Goal: Task Accomplishment & Management: Complete application form

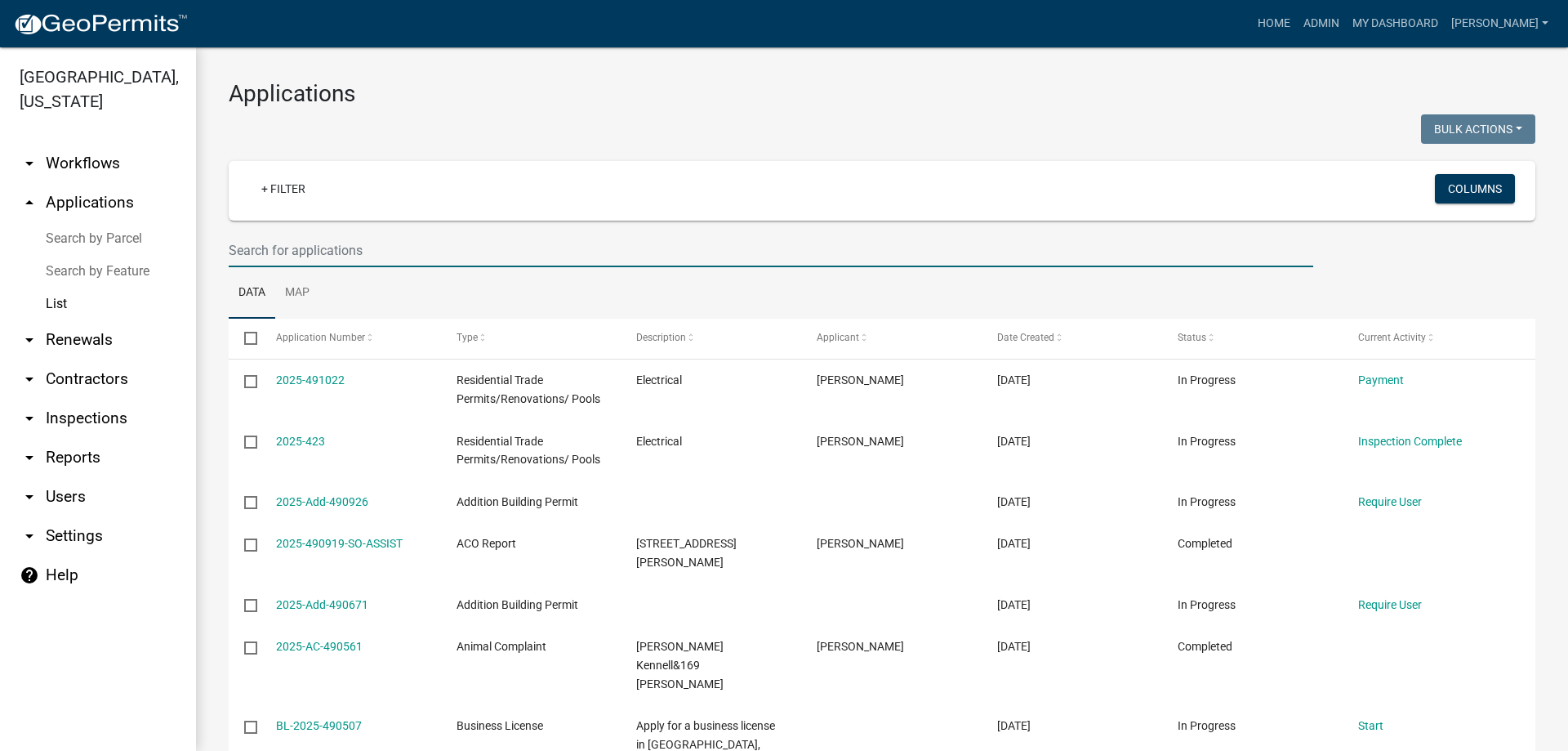
select select "3: 100"
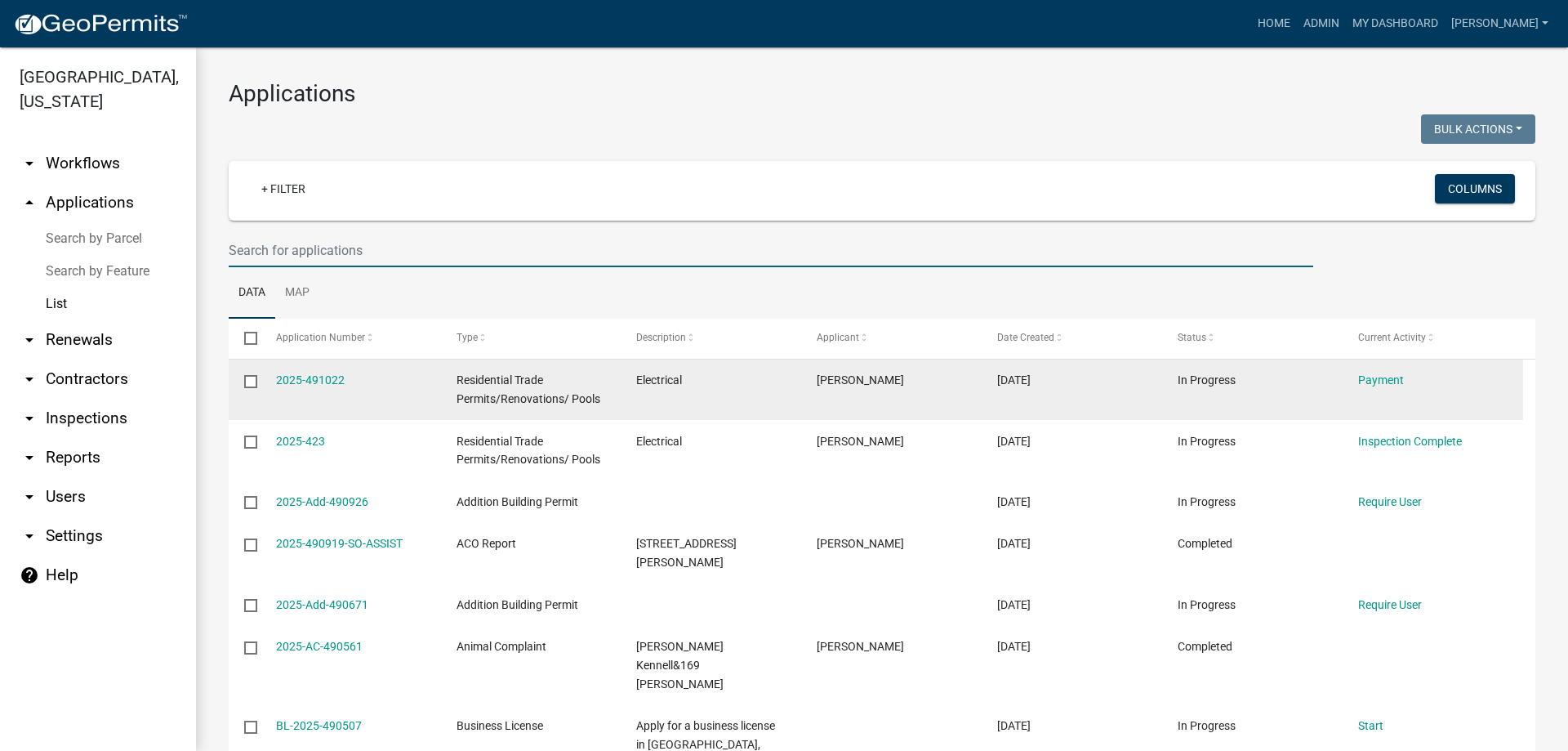
scroll to position [82, 0]
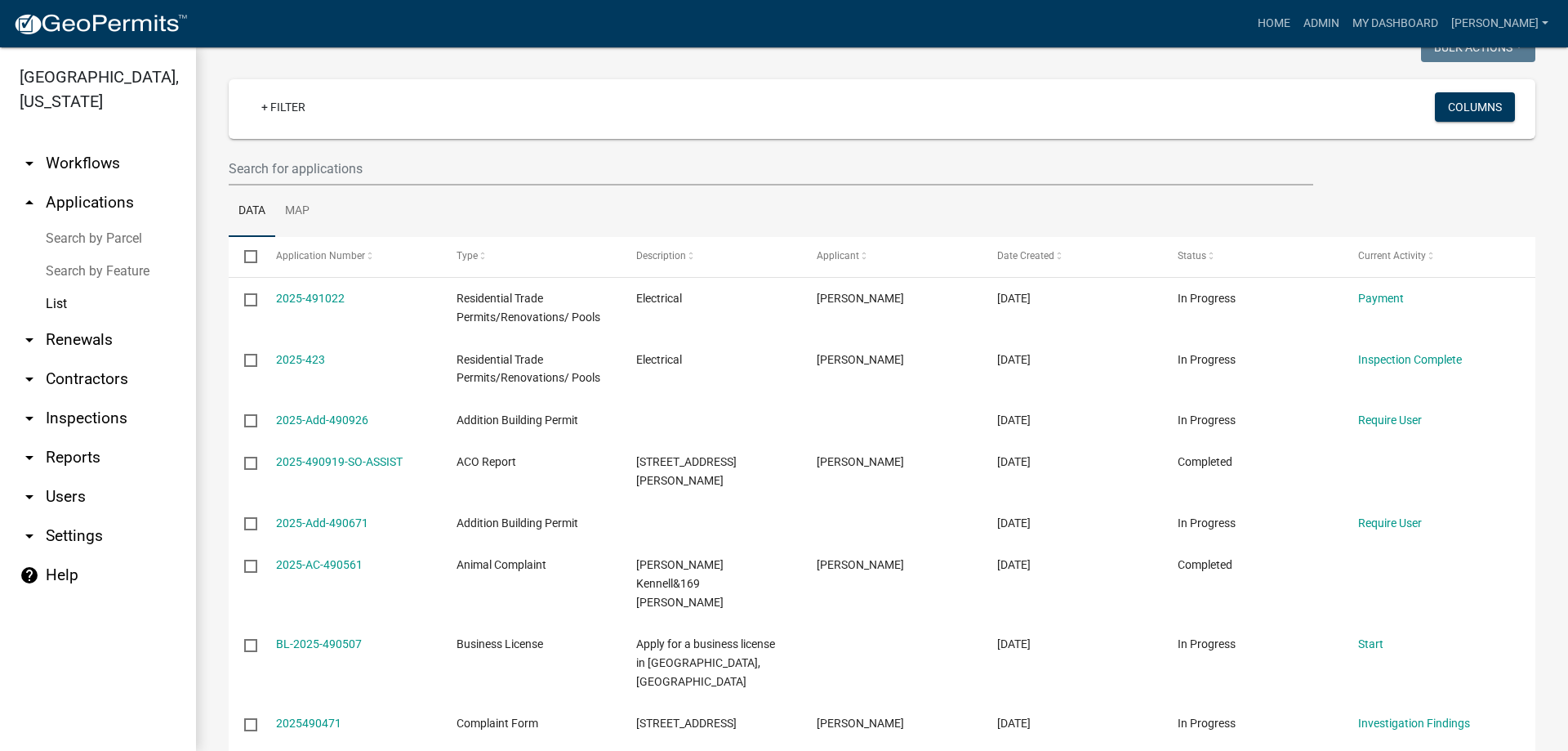
click at [110, 203] on link "arrow_drop_up Applications" at bounding box center [97, 202] width 196 height 39
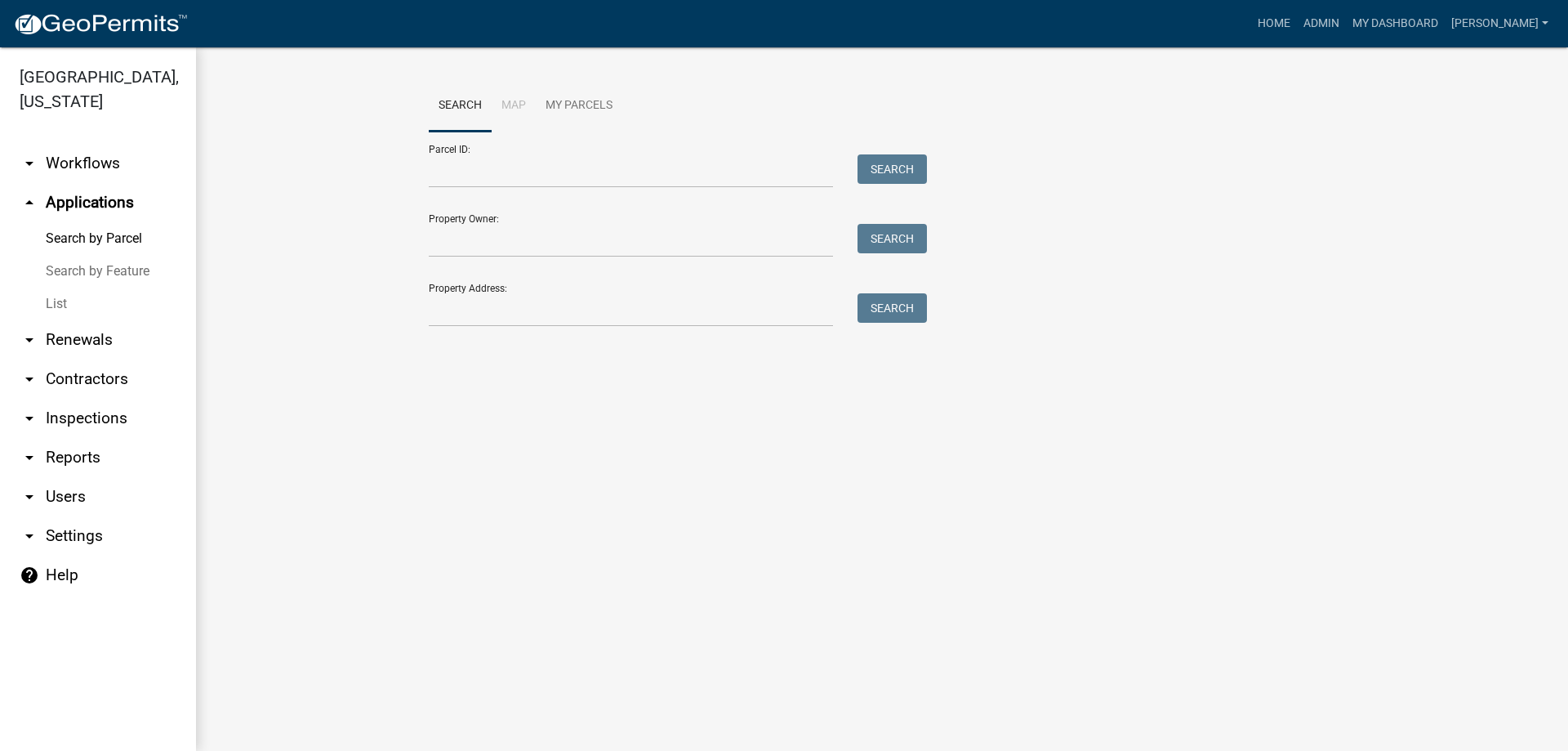
click at [110, 203] on link "arrow_drop_up Applications" at bounding box center [97, 202] width 196 height 39
click at [77, 300] on link "List" at bounding box center [97, 304] width 196 height 32
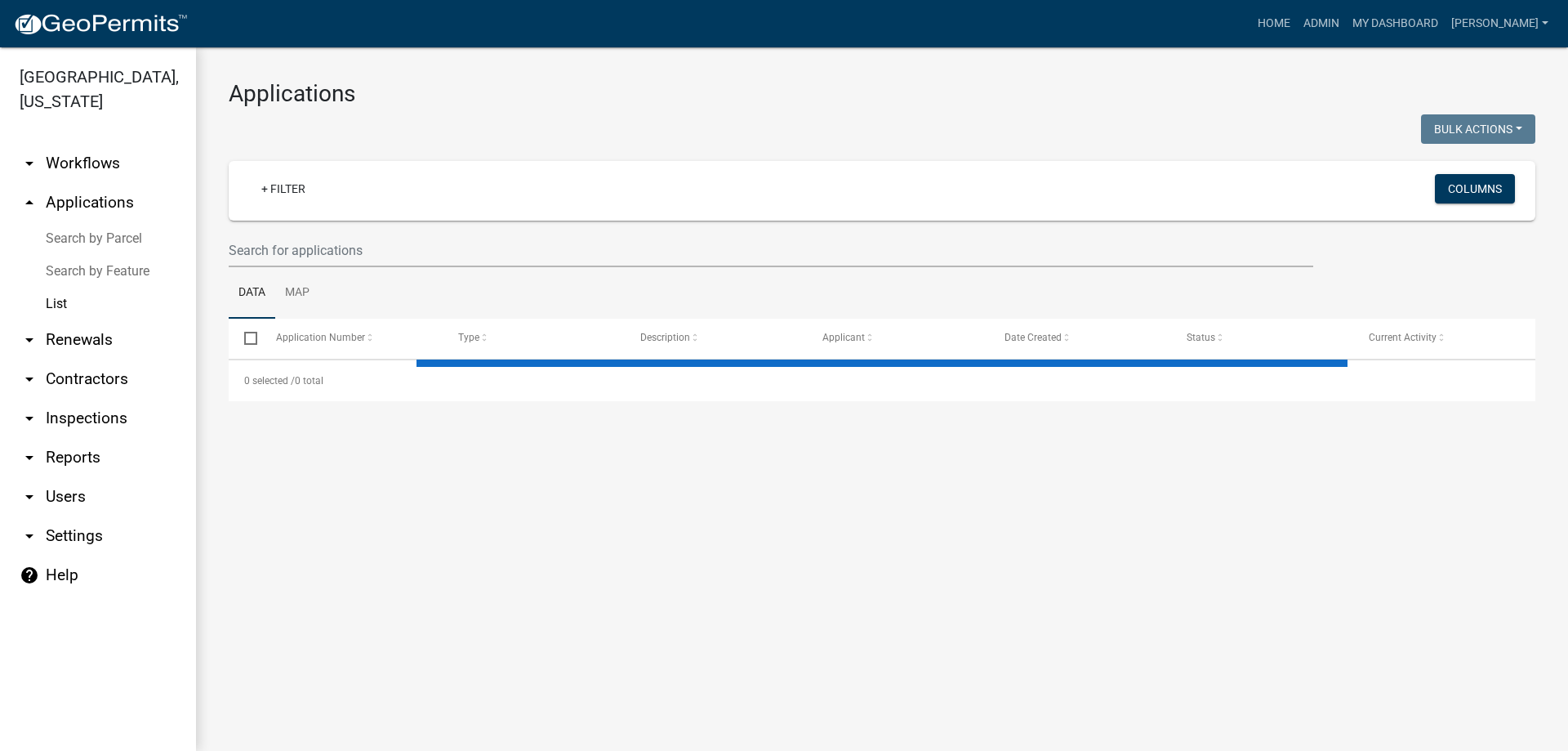
select select "3: 100"
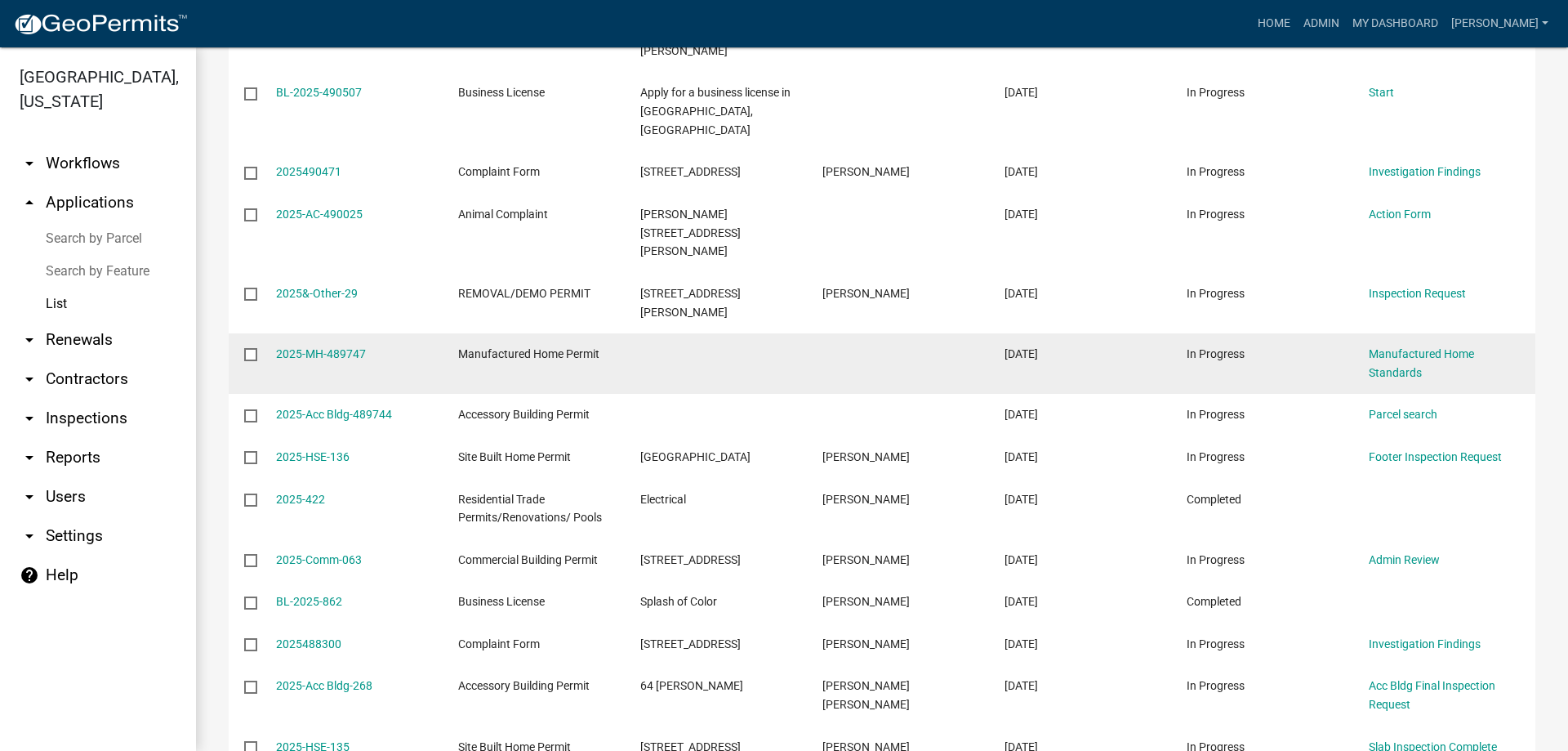
scroll to position [654, 0]
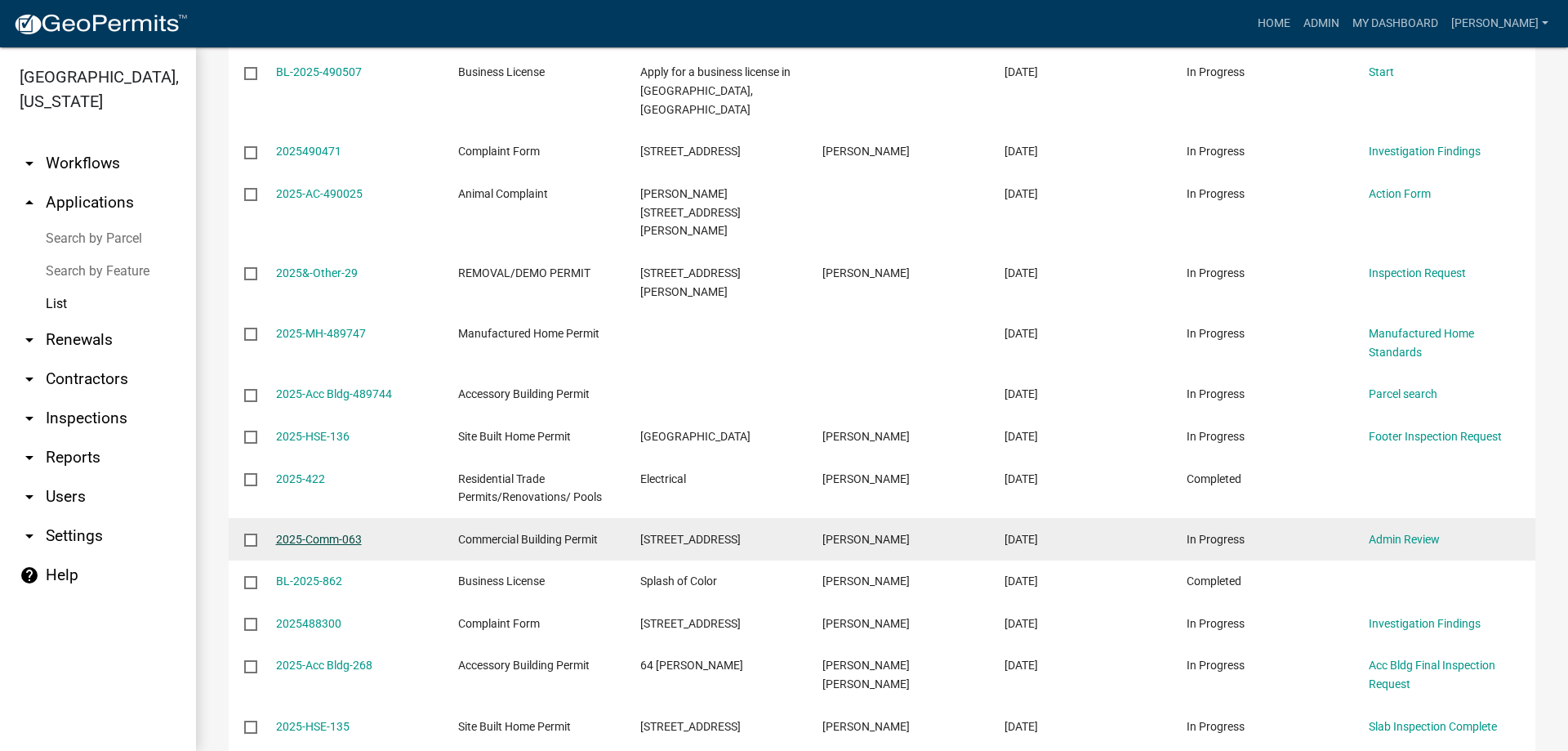
click at [327, 533] on link "2025-Comm-063" at bounding box center [318, 539] width 86 height 13
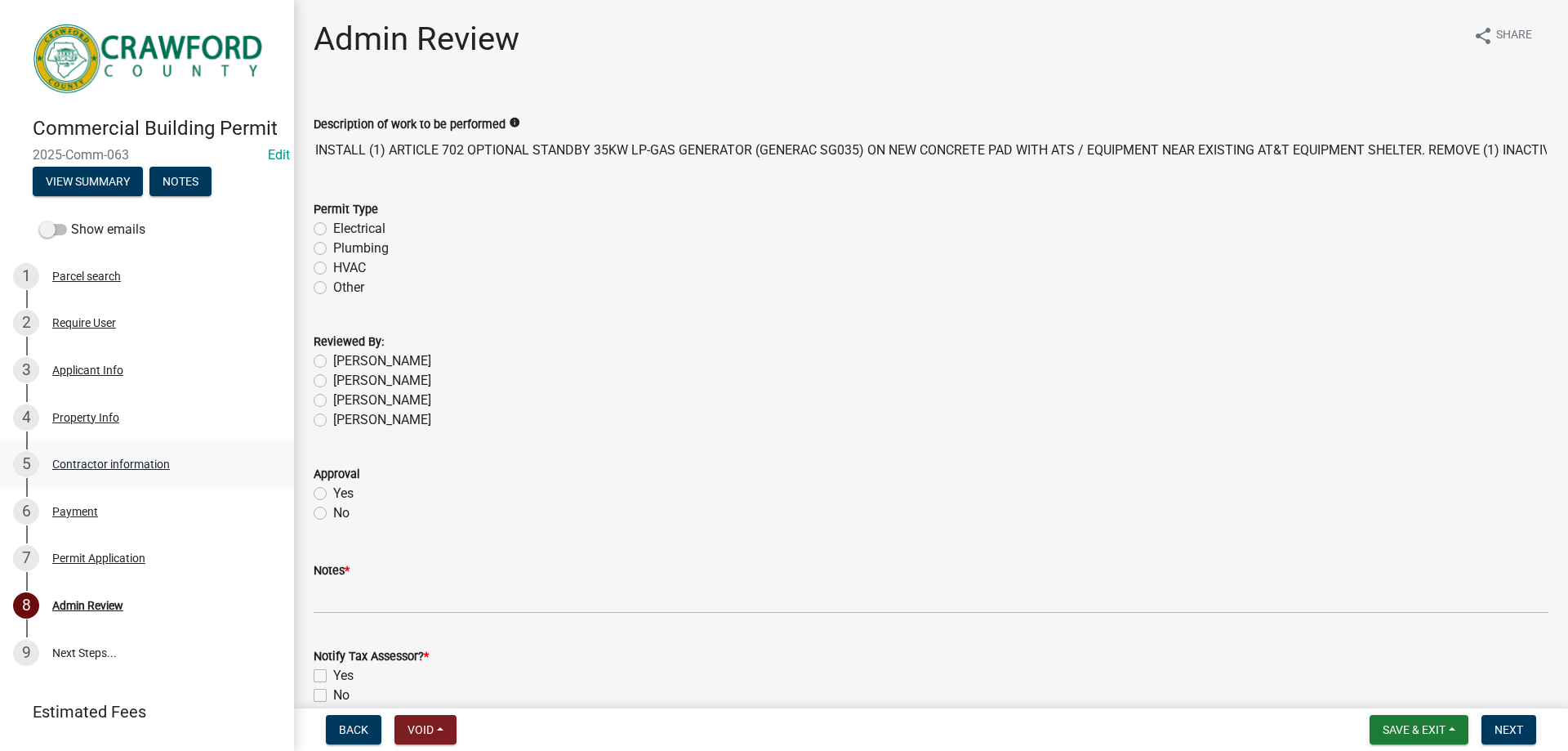
click at [117, 470] on div "Contractor information" at bounding box center [111, 463] width 117 height 12
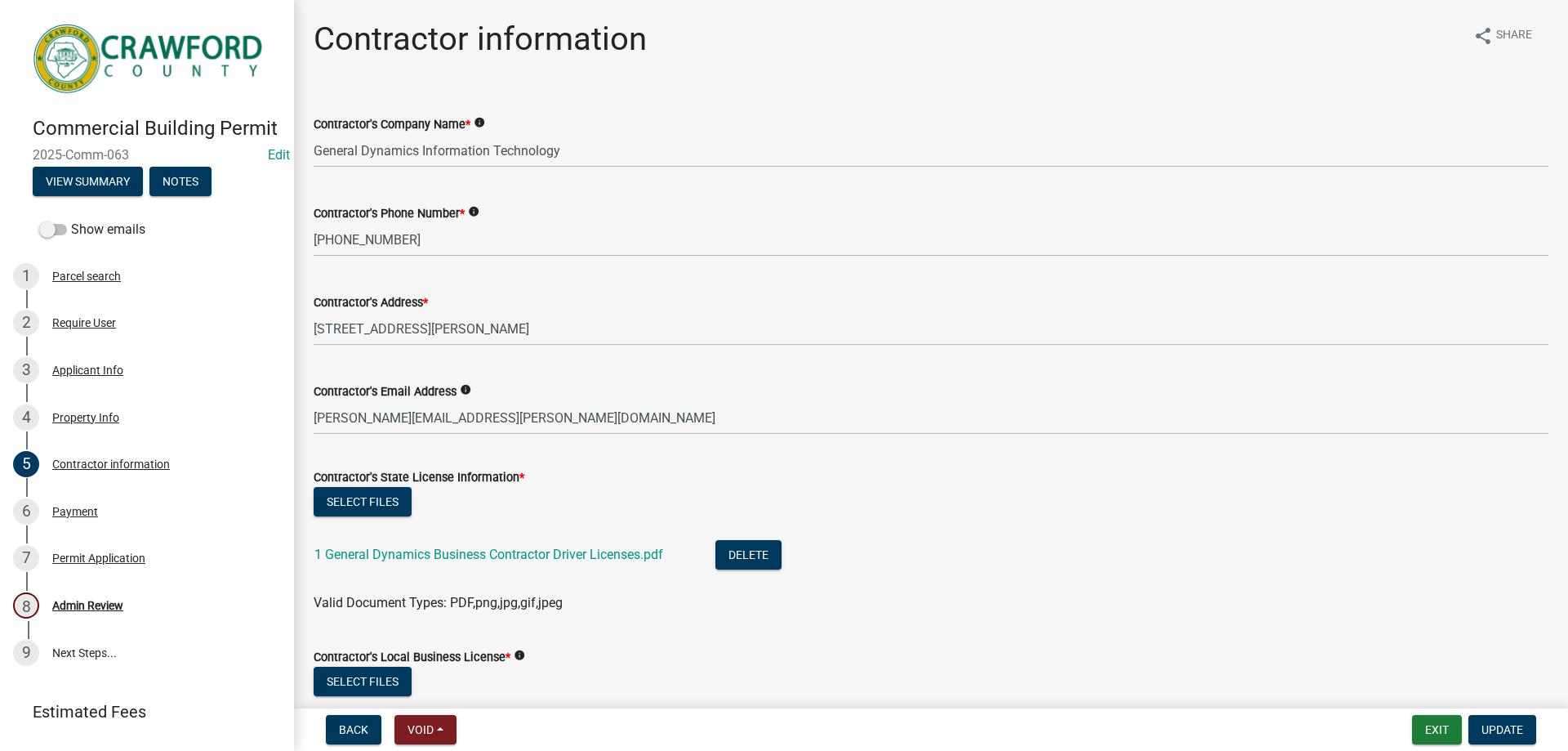
click at [131, 383] on div "3 Applicant Info" at bounding box center [140, 370] width 255 height 26
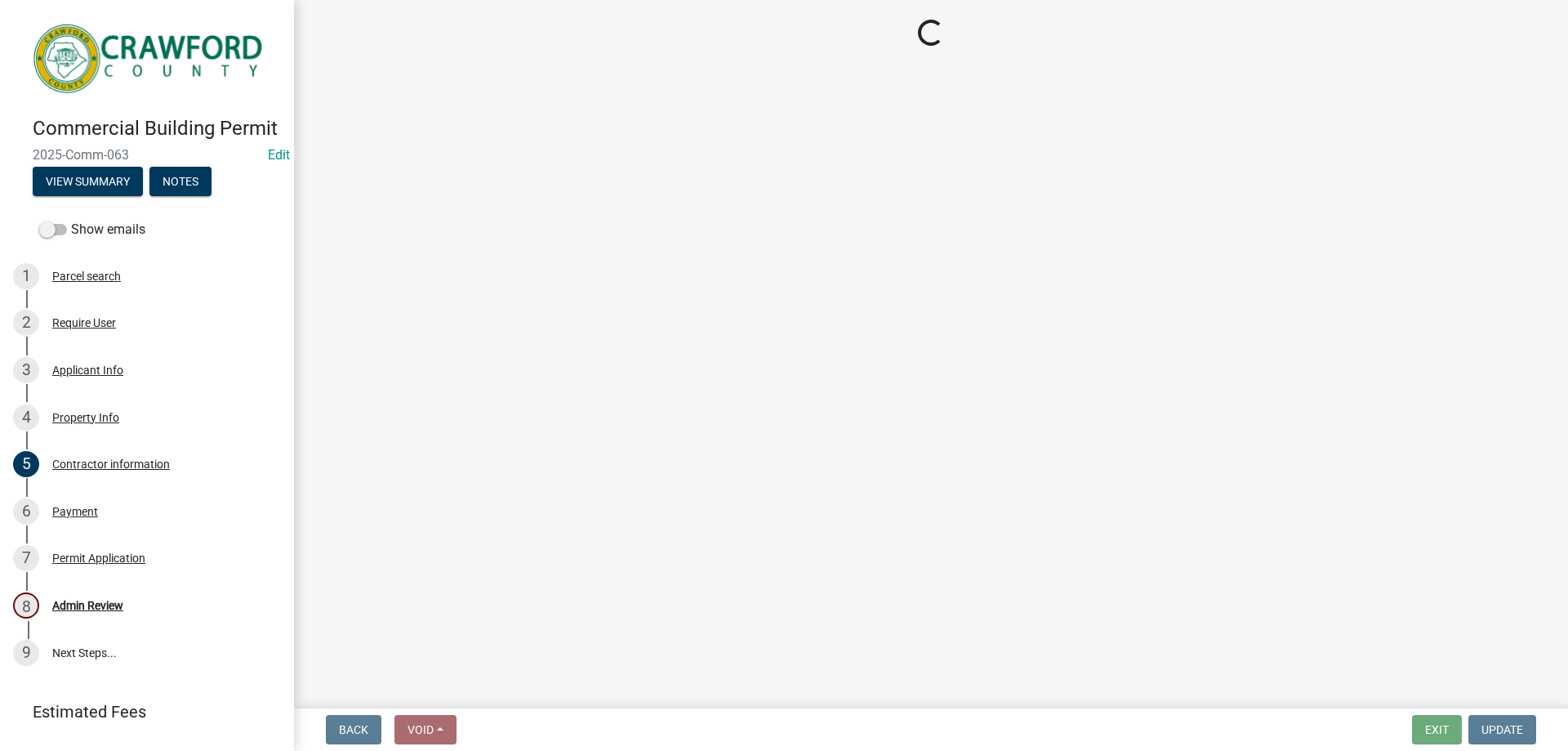
select select "7547654c-6a2b-418c-8f9d-b50998ca6dd7"
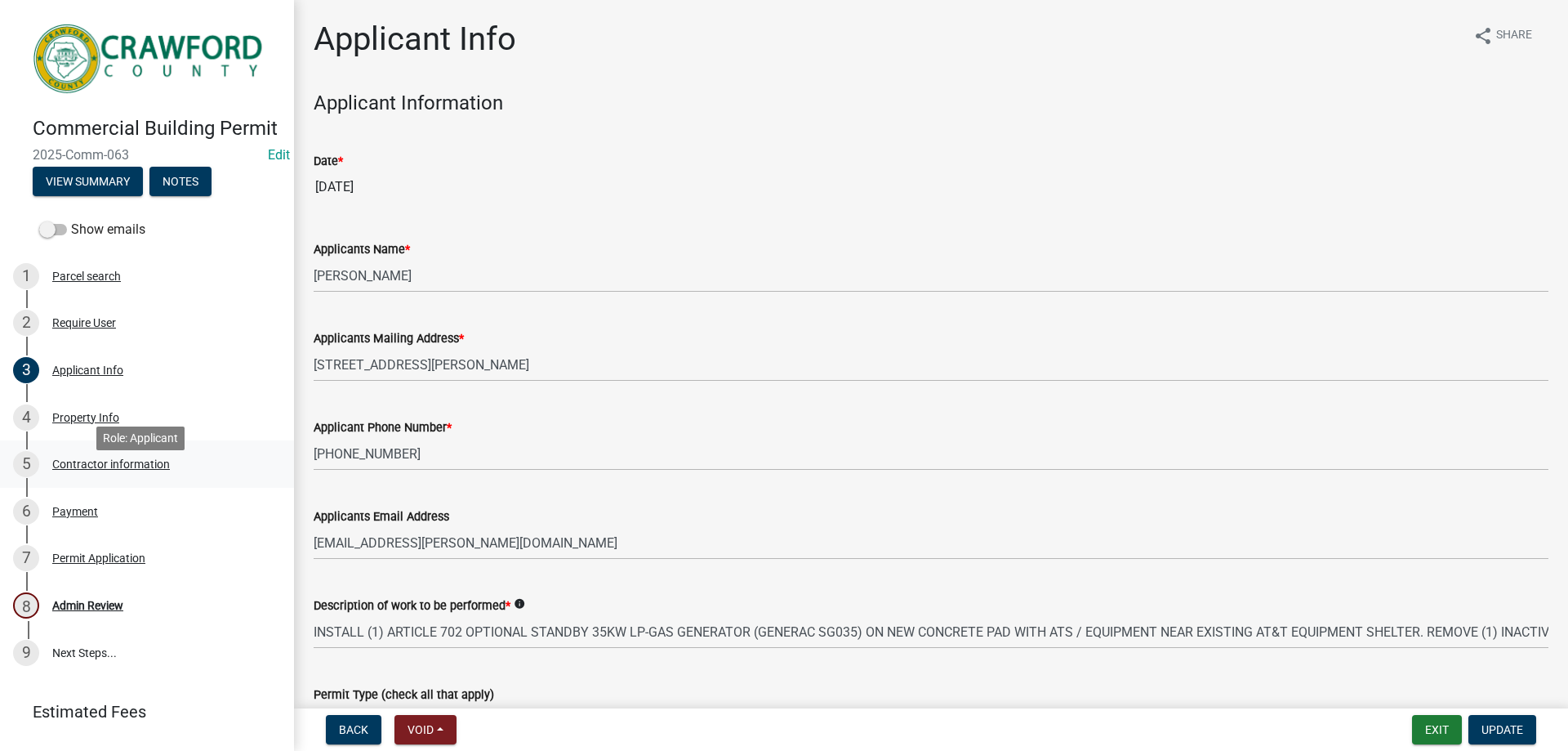
click at [132, 488] on link "5 Contractor information" at bounding box center [147, 463] width 294 height 48
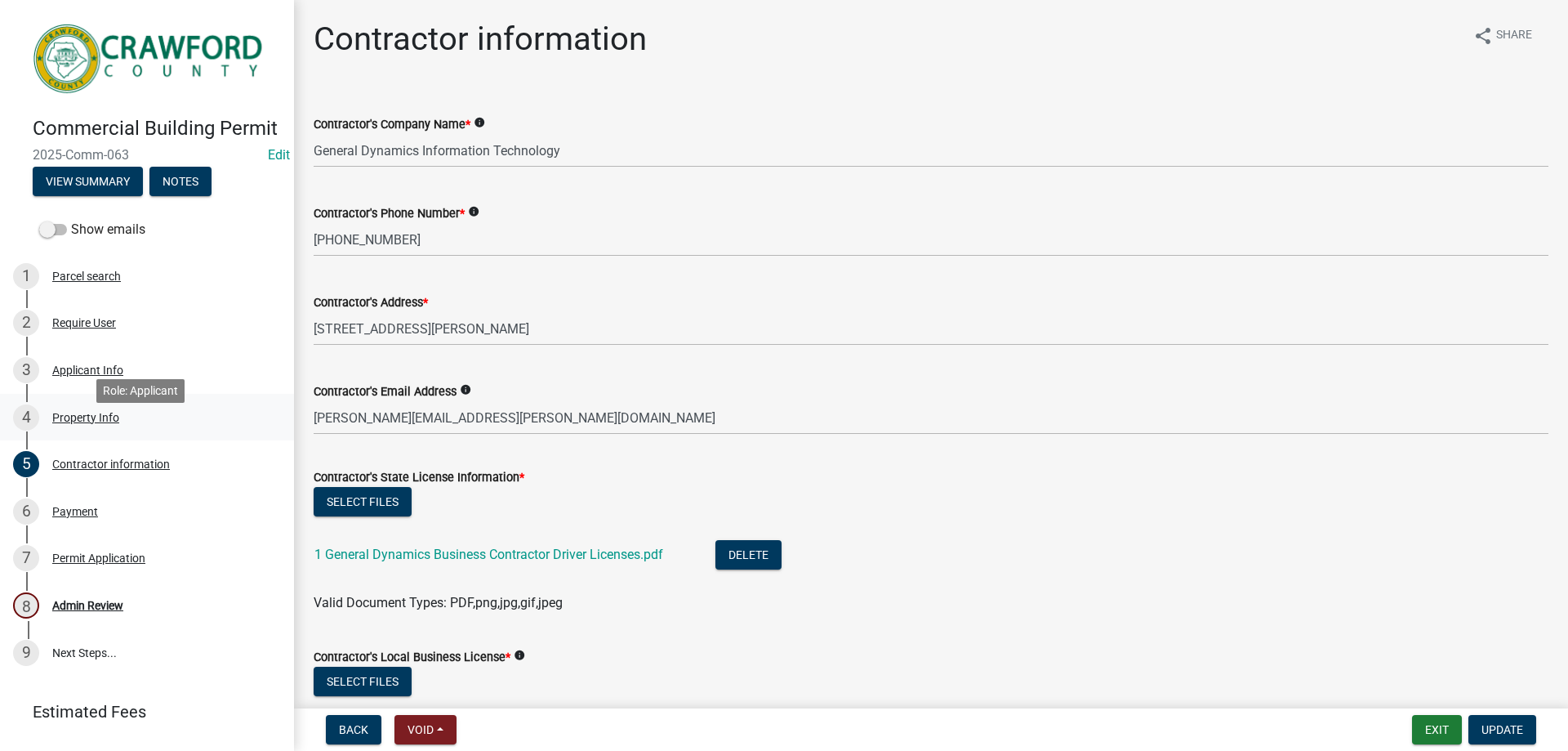
click at [130, 426] on div "4 Property Info" at bounding box center [140, 417] width 255 height 26
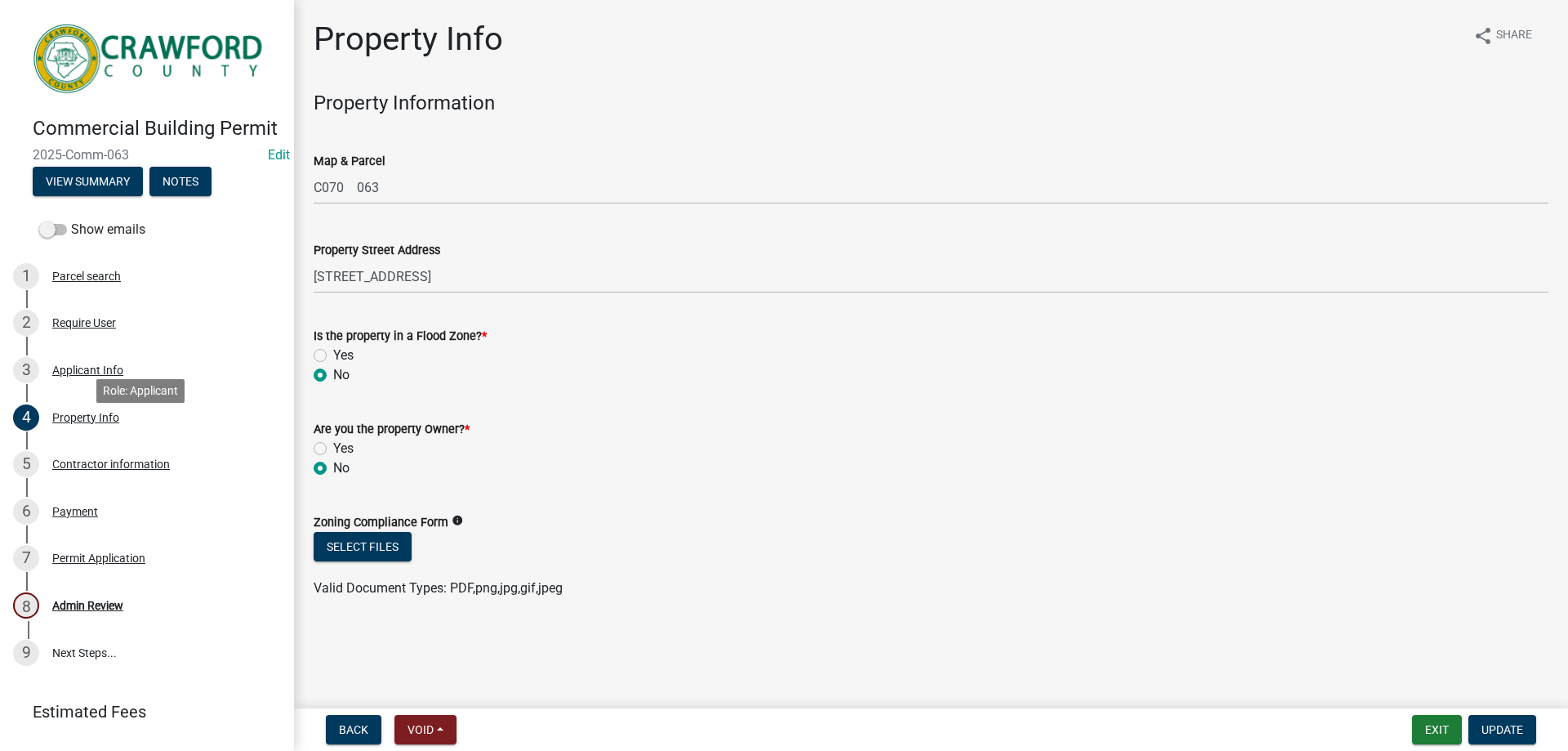
click at [122, 376] on div "Applicant Info" at bounding box center [87, 370] width 71 height 12
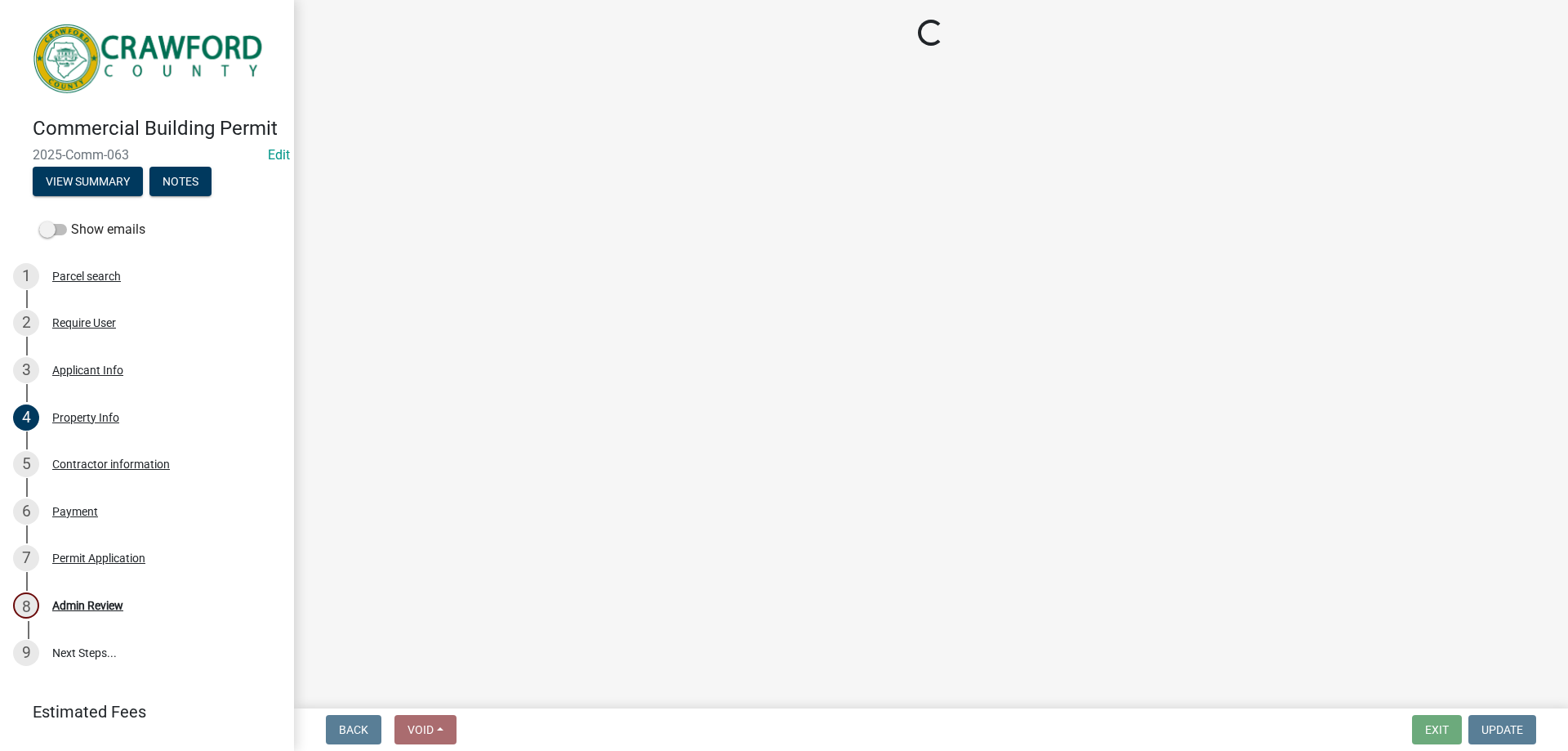
select select "7547654c-6a2b-418c-8f9d-b50998ca6dd7"
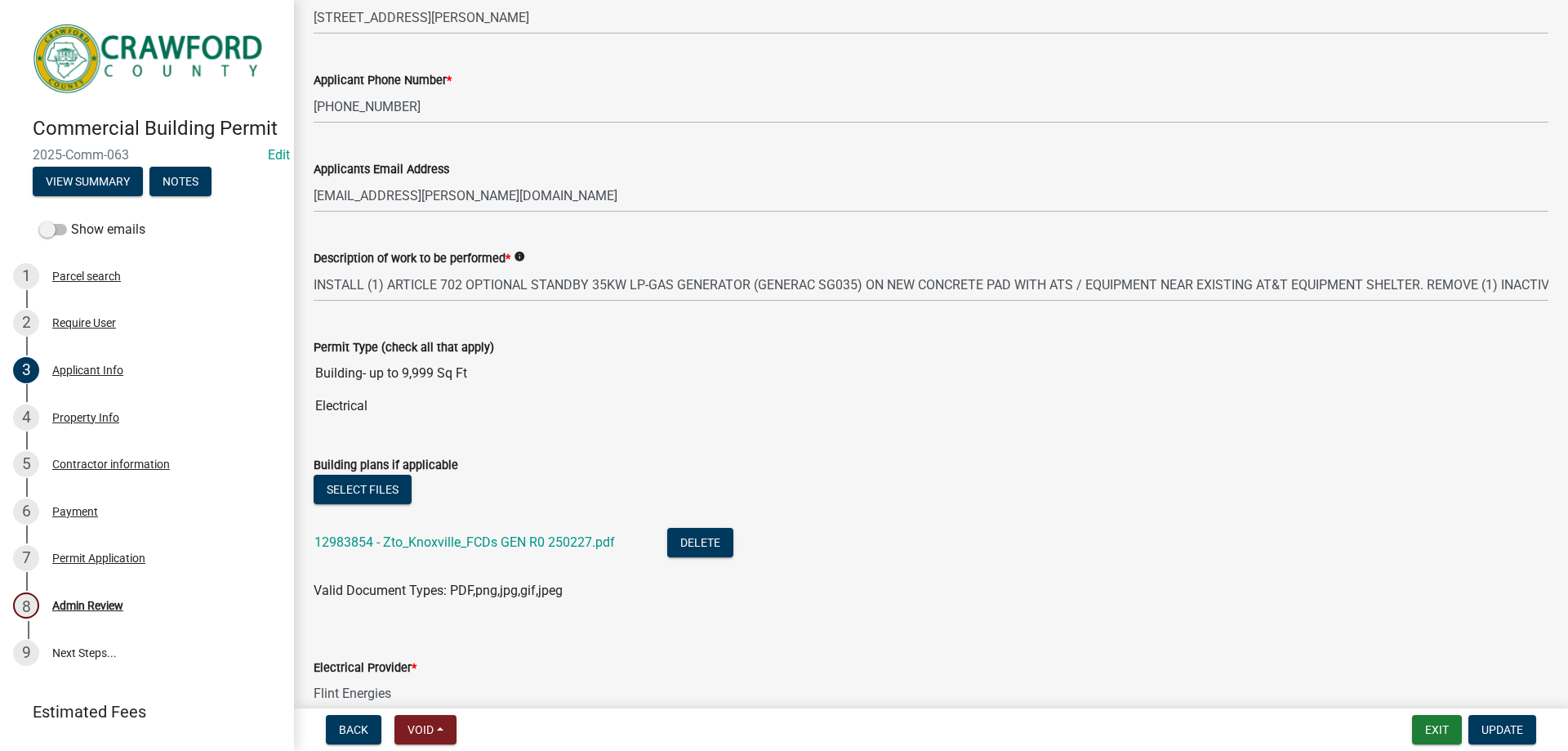
scroll to position [408, 0]
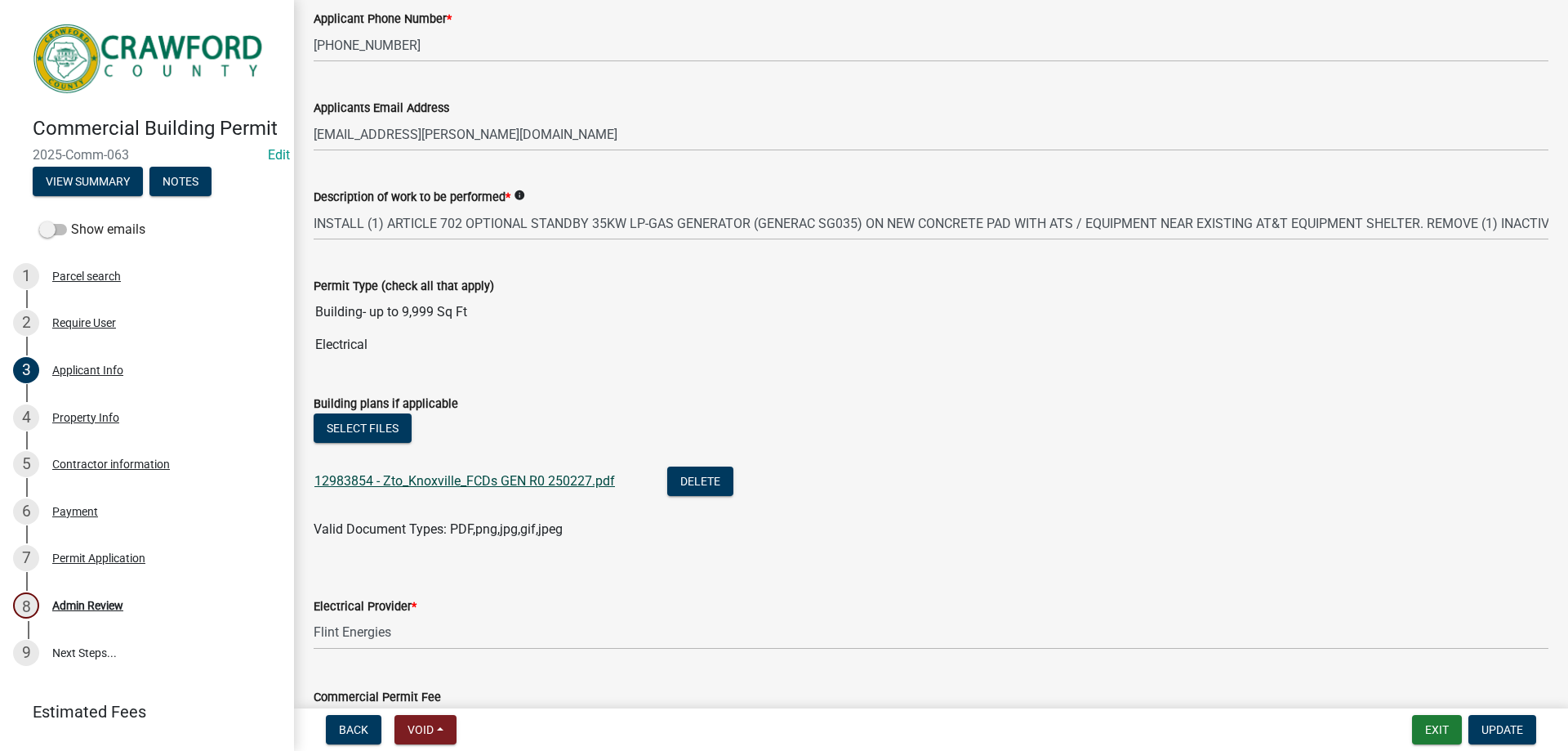
click at [424, 476] on link "12983854 - Zto_Knoxville_FCDs GEN R0 250227.pdf" at bounding box center [464, 481] width 300 height 15
